Goal: Information Seeking & Learning: Learn about a topic

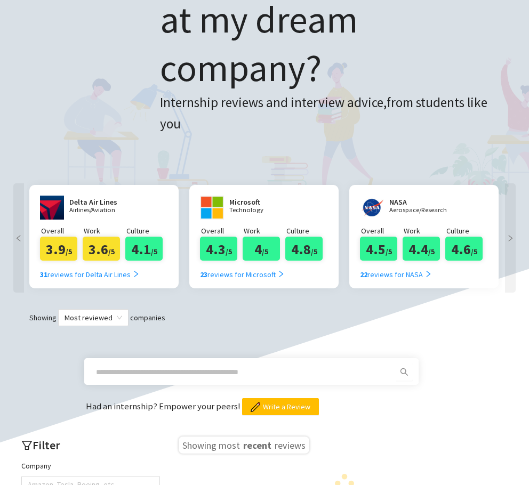
scroll to position [171, 0]
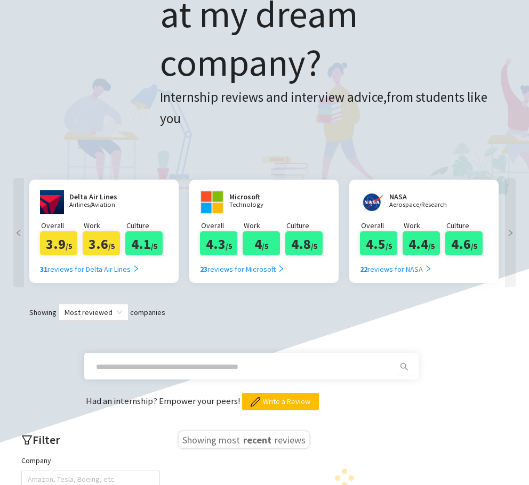
click at [197, 361] on input "text" at bounding box center [238, 367] width 285 height 12
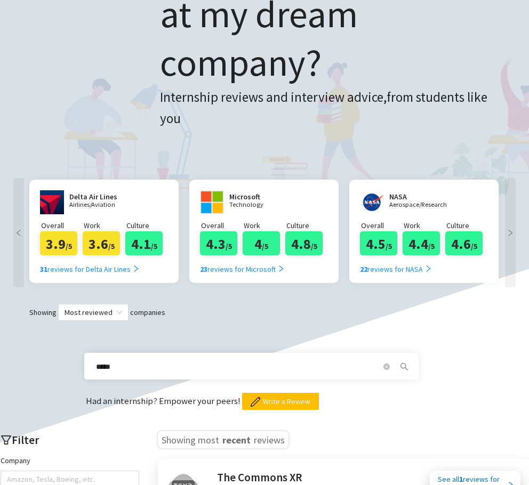
type input "**********"
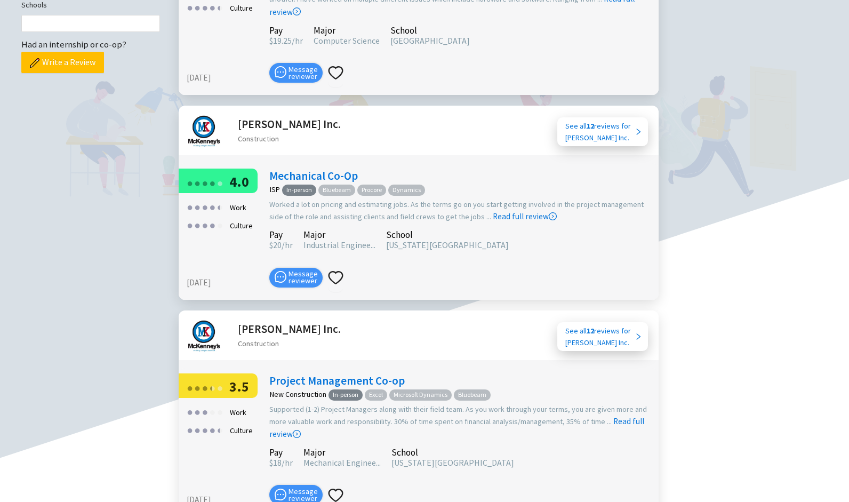
scroll to position [608, 0]
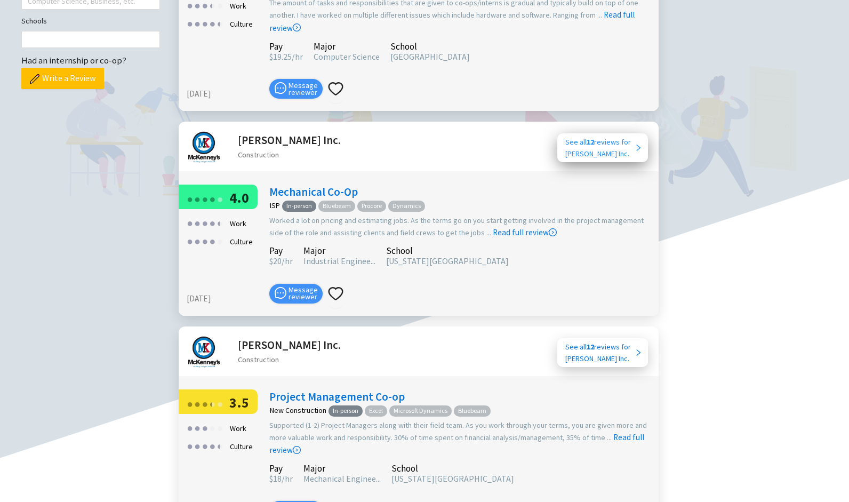
click at [529, 136] on div "See all 12 reviews for [PERSON_NAME] Inc." at bounding box center [600, 147] width 69 height 23
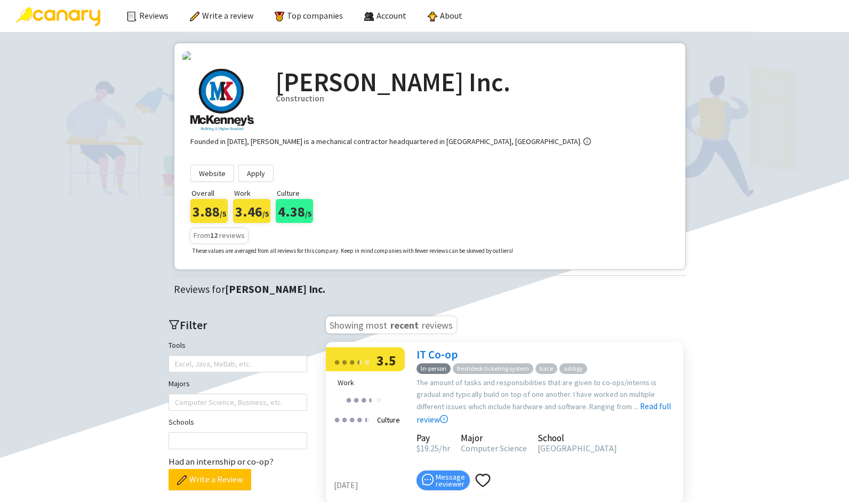
click at [229, 240] on span "From 12 reviews" at bounding box center [219, 235] width 51 height 10
click at [250, 223] on div "3.46 /5" at bounding box center [251, 211] width 37 height 24
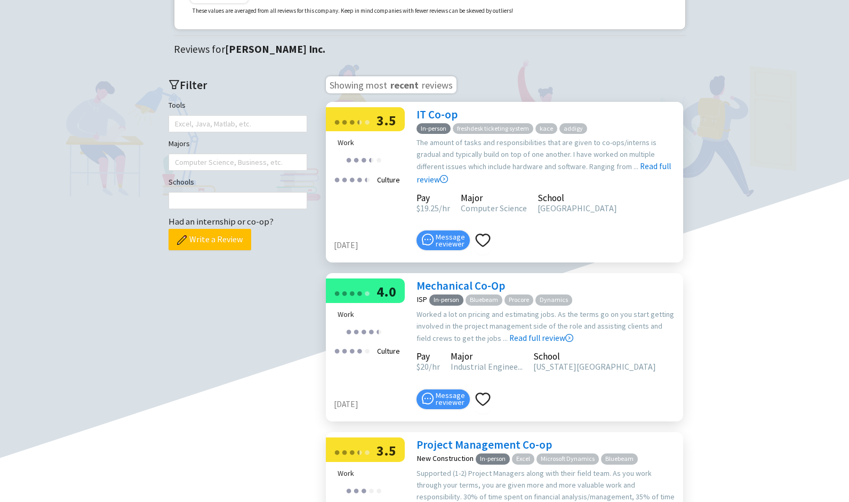
scroll to position [242, 0]
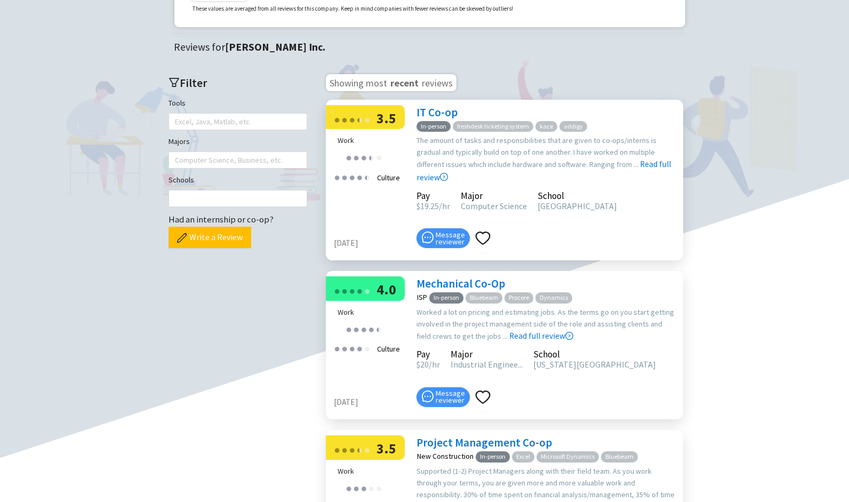
click at [428, 91] on h3 "Showing most recent reviews" at bounding box center [391, 82] width 131 height 17
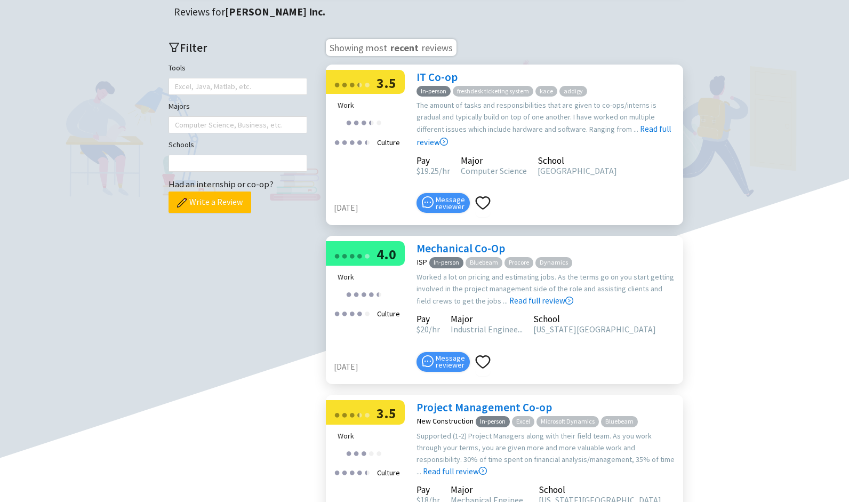
scroll to position [278, 0]
click at [239, 132] on div at bounding box center [232, 124] width 123 height 15
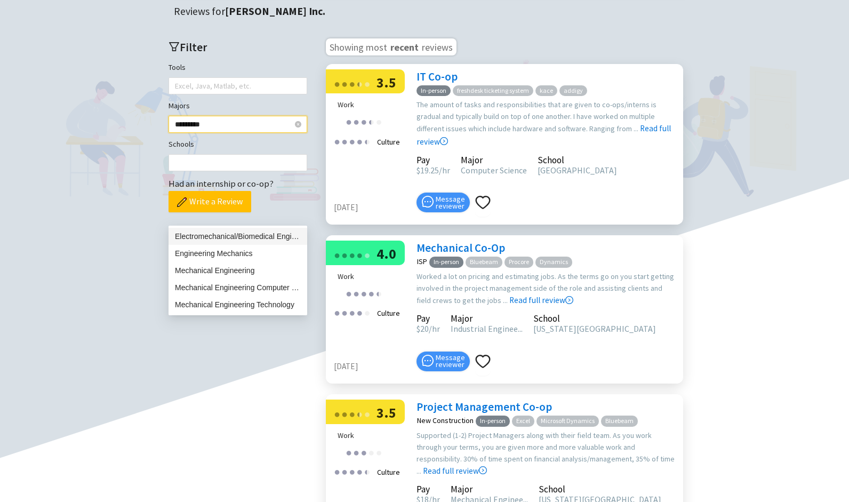
type input "**********"
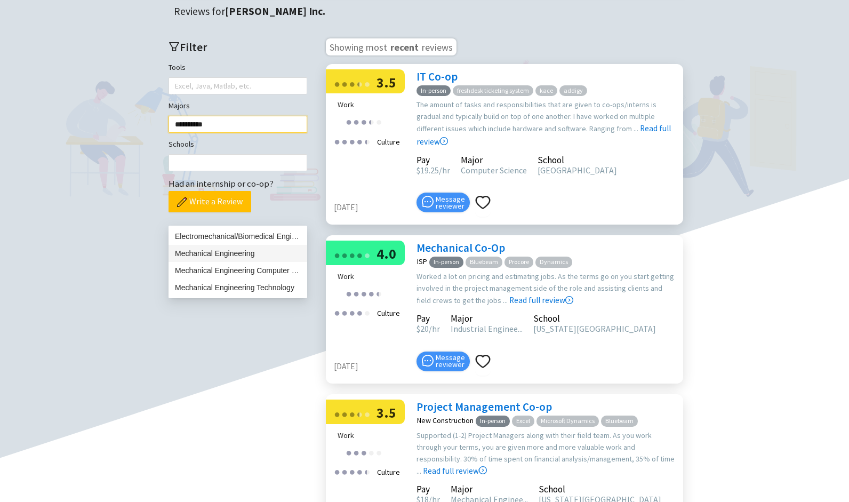
click at [246, 249] on div "Mechanical Engineering" at bounding box center [238, 254] width 126 height 12
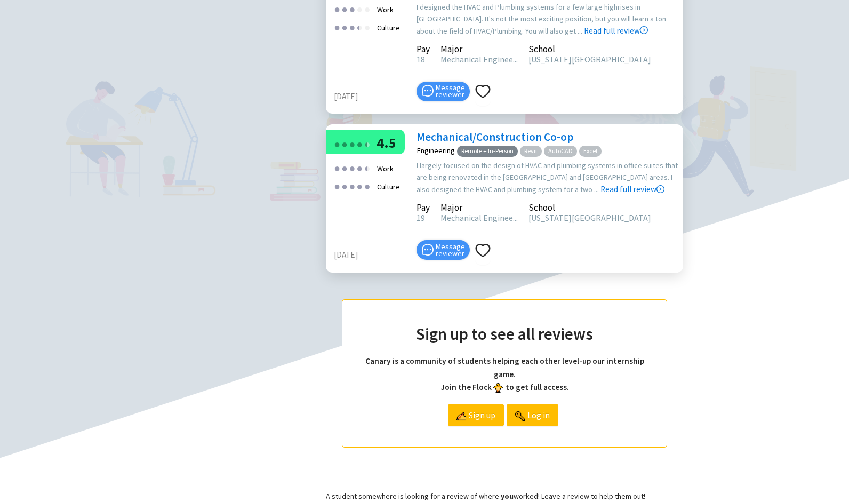
scroll to position [684, 0]
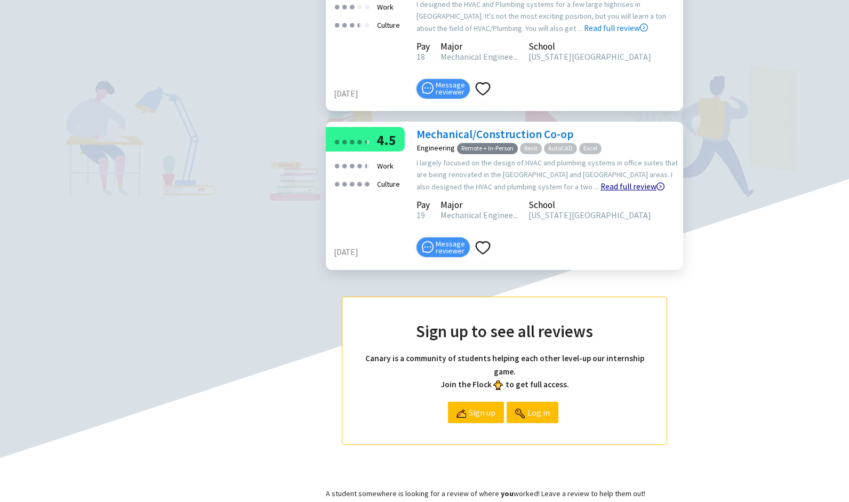
click at [601, 192] on link "Read full review" at bounding box center [633, 159] width 64 height 63
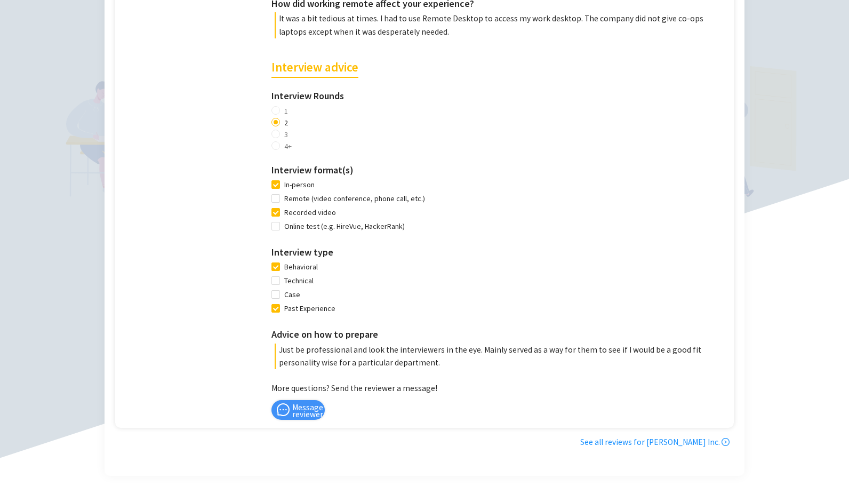
scroll to position [852, 0]
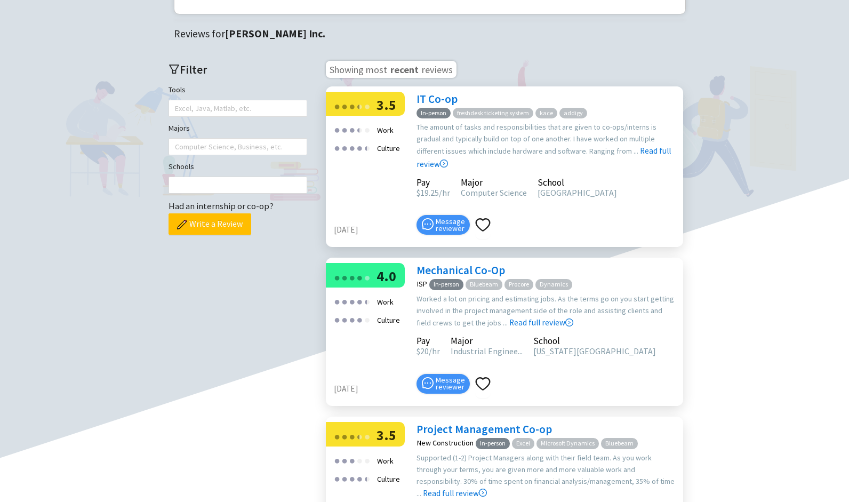
scroll to position [237, 0]
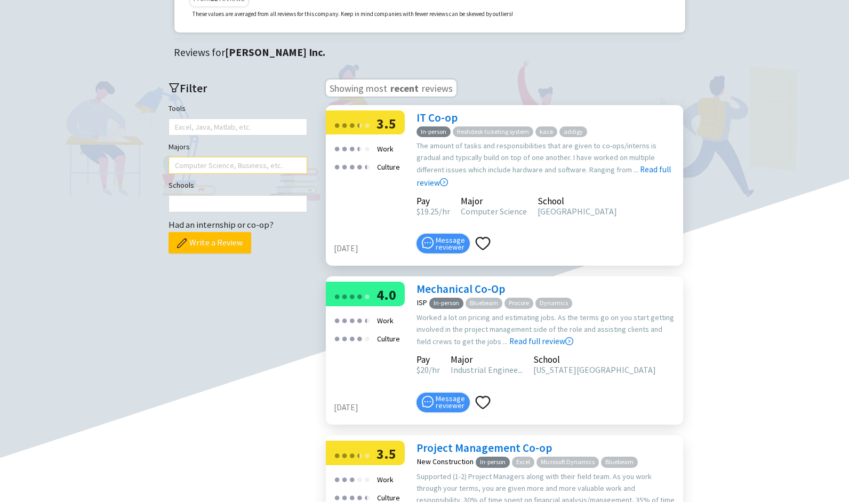
click at [222, 173] on div at bounding box center [232, 165] width 123 height 15
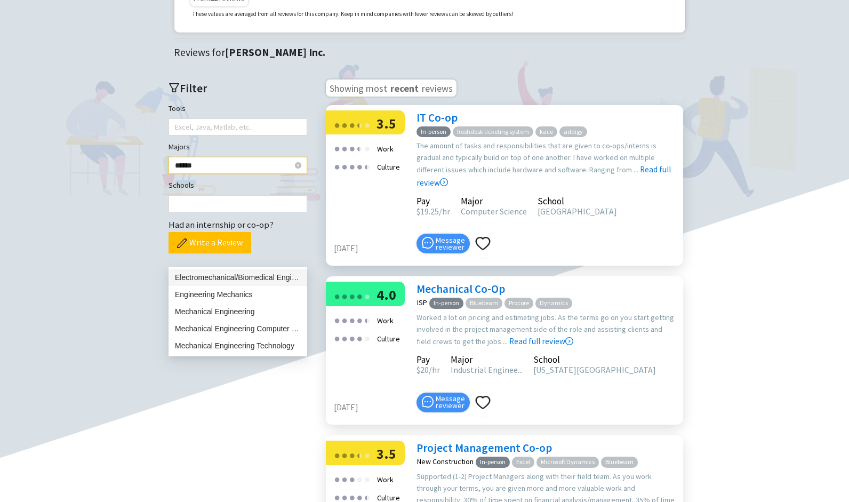
type input "*******"
click at [236, 309] on div "Mechanical Engineering" at bounding box center [238, 312] width 126 height 12
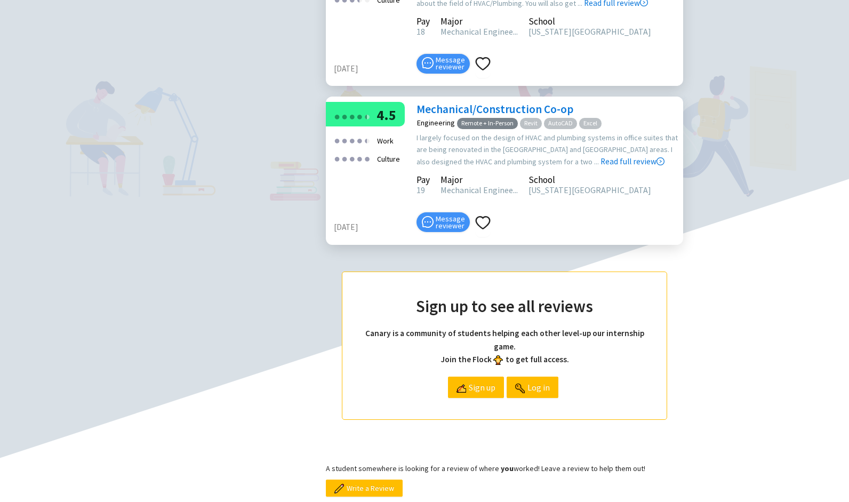
scroll to position [713, 0]
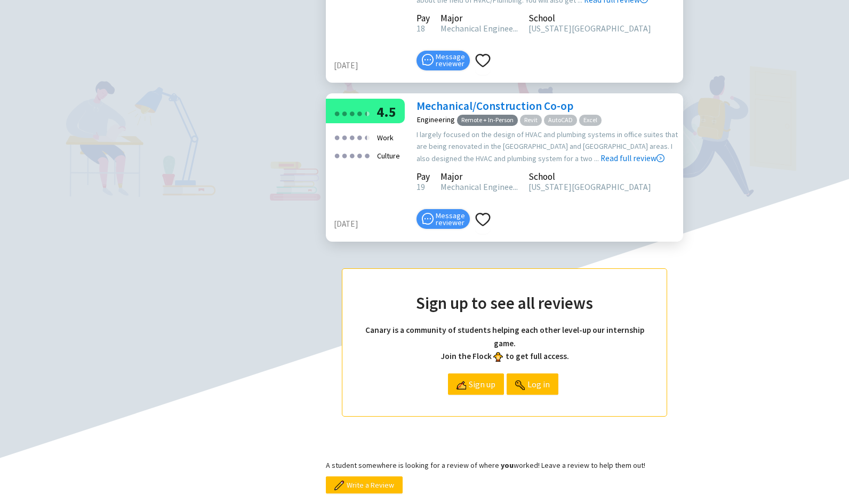
click at [432, 113] on link "Mechanical/Construction Co-op" at bounding box center [495, 106] width 157 height 14
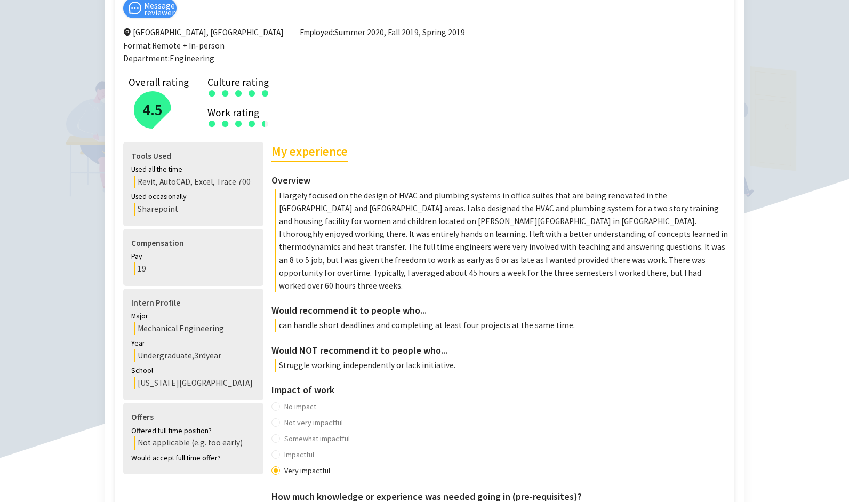
scroll to position [161, 0]
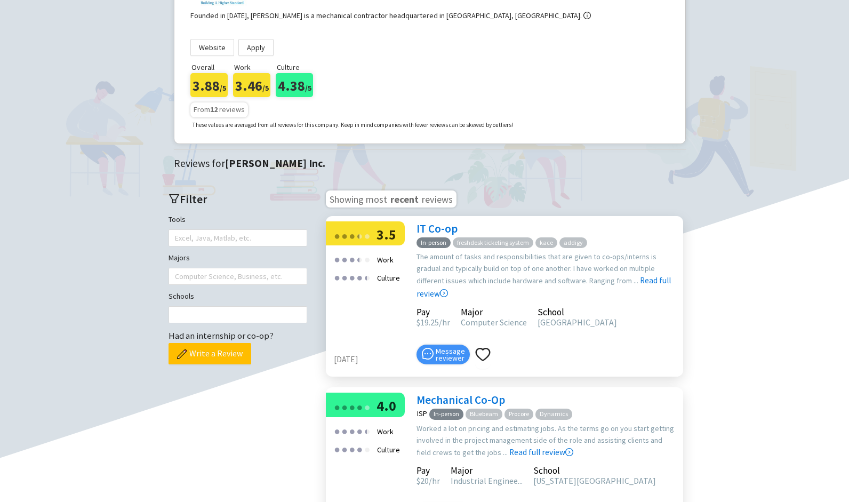
scroll to position [126, 0]
click at [238, 283] on div at bounding box center [232, 275] width 123 height 15
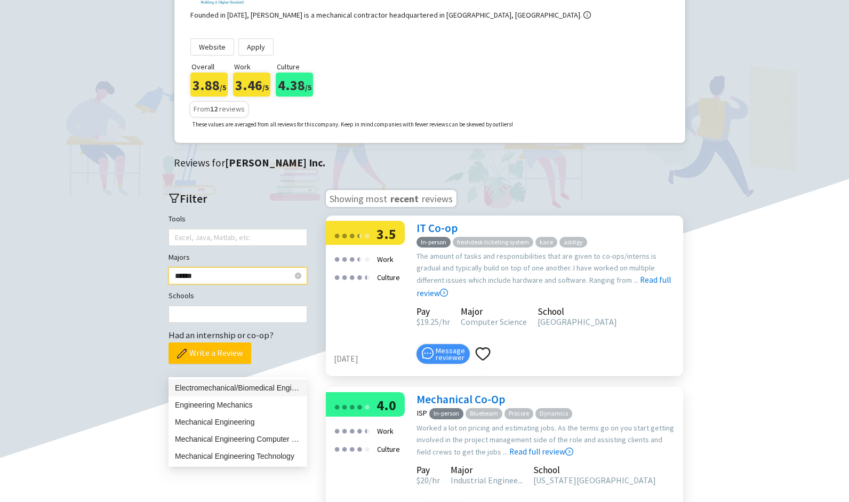
type input "*******"
click at [237, 420] on div "Mechanical Engineering" at bounding box center [238, 422] width 126 height 12
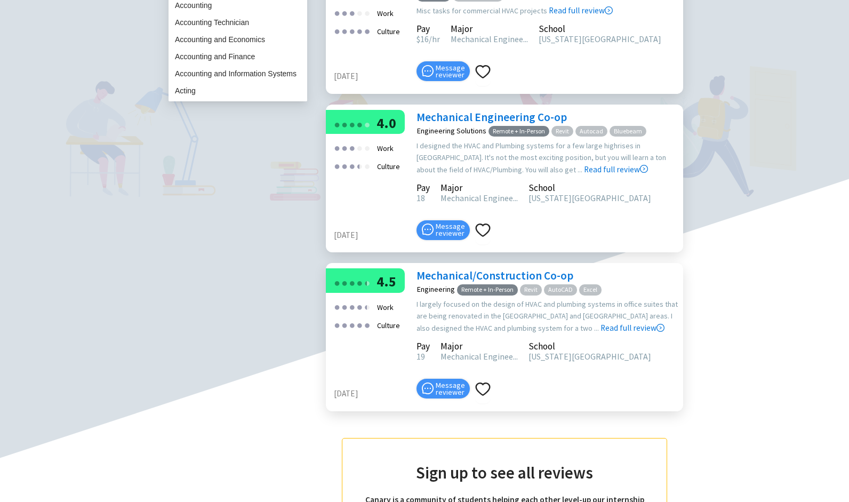
scroll to position [543, 0]
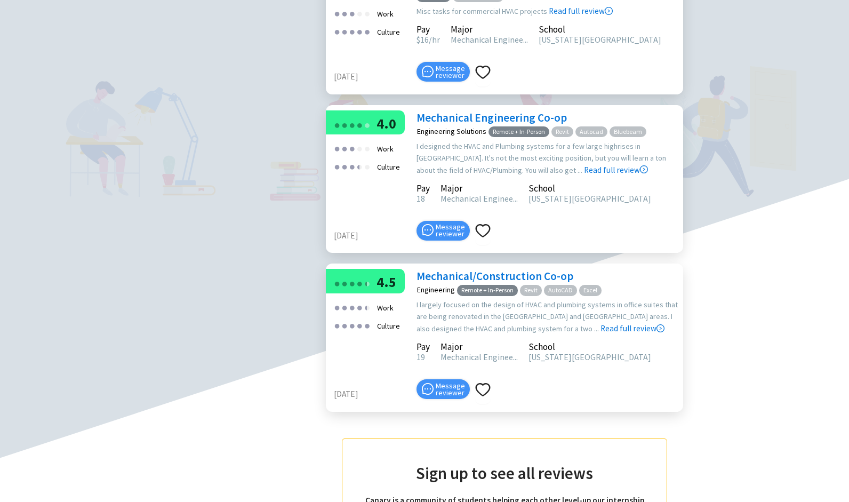
click at [467, 125] on link "Mechanical Engineering Co-op" at bounding box center [492, 117] width 150 height 14
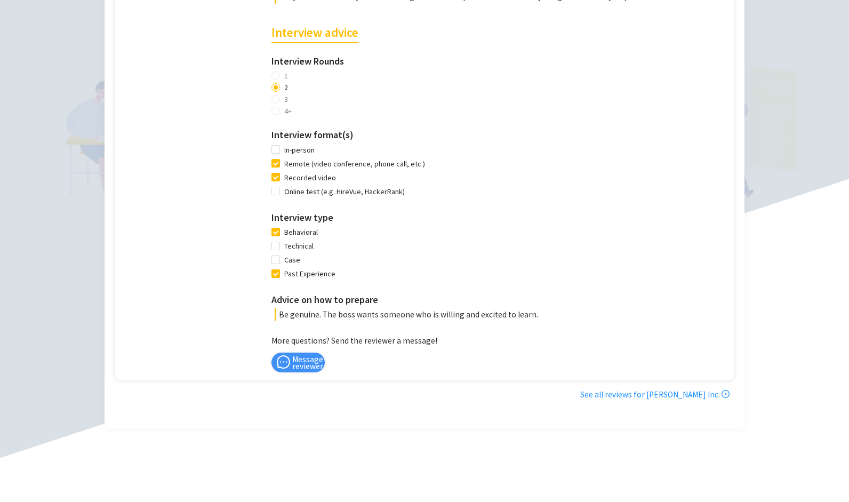
scroll to position [810, 0]
